Goal: Task Accomplishment & Management: Complete application form

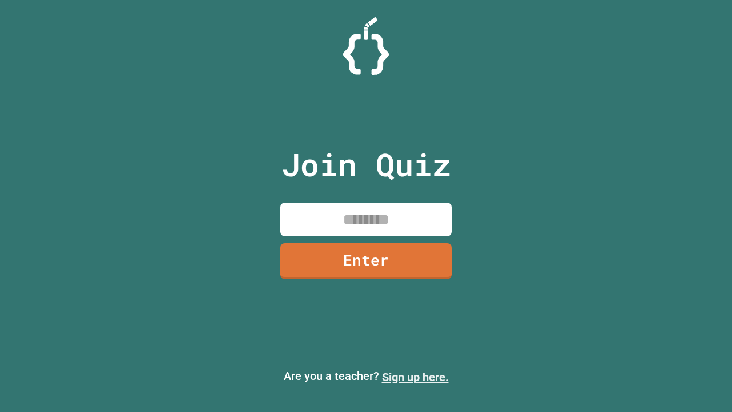
click at [415, 377] on link "Sign up here." at bounding box center [415, 377] width 67 height 14
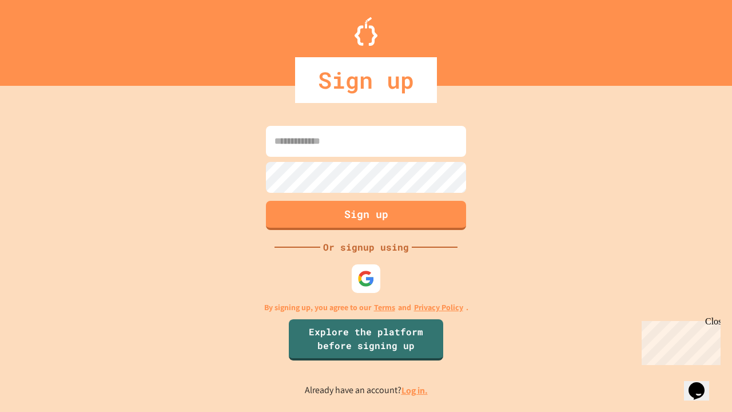
click at [415, 390] on link "Log in." at bounding box center [414, 390] width 26 height 12
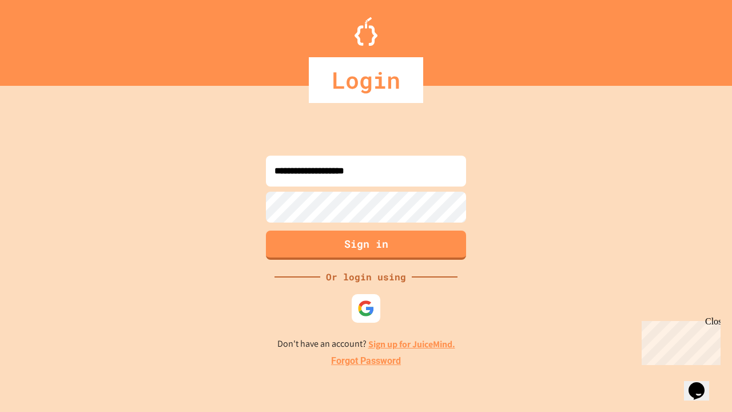
type input "**********"
